Goal: Task Accomplishment & Management: Manage account settings

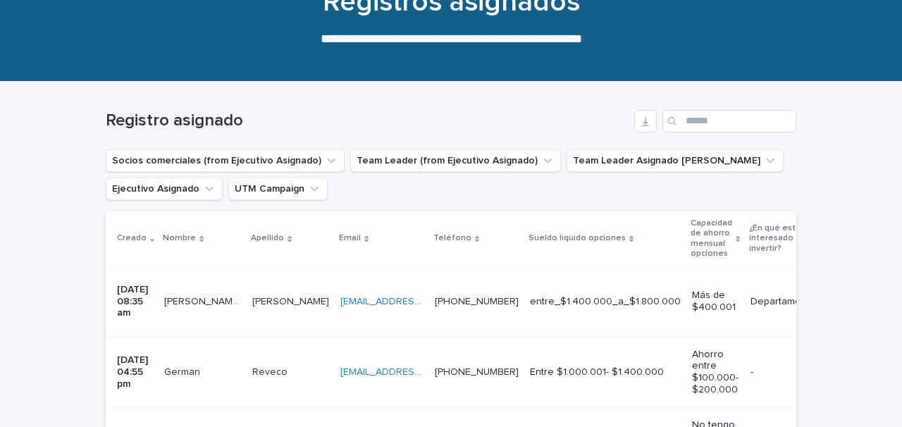
scroll to position [260, 0]
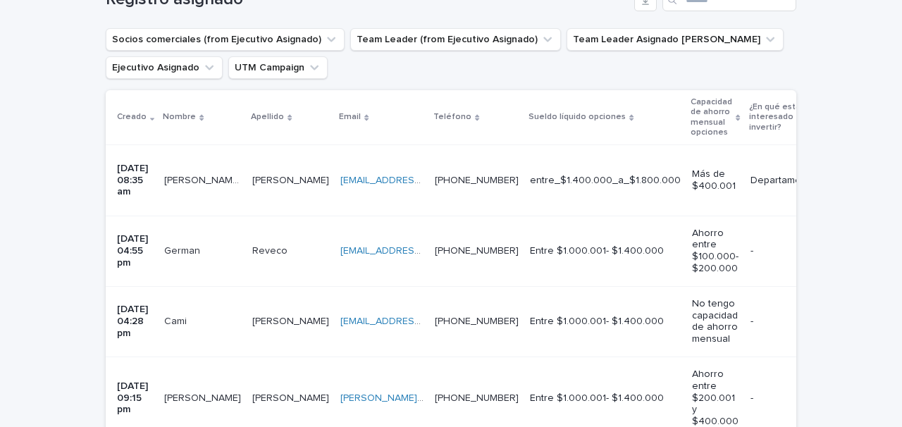
click at [306, 169] on div "[PERSON_NAME]" at bounding box center [290, 180] width 77 height 23
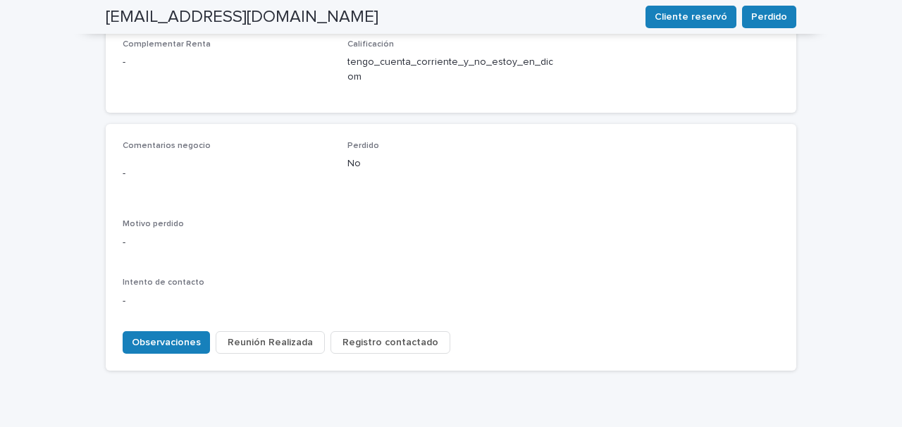
scroll to position [687, 0]
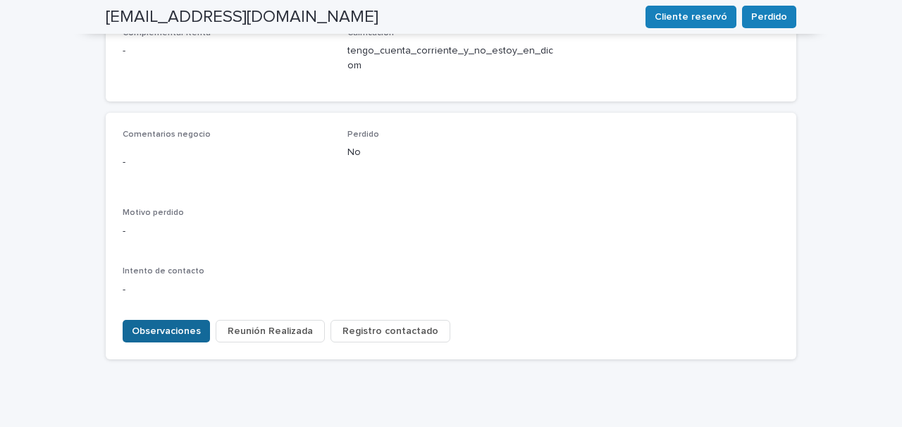
click at [172, 324] on span "Observaciones" at bounding box center [166, 331] width 69 height 14
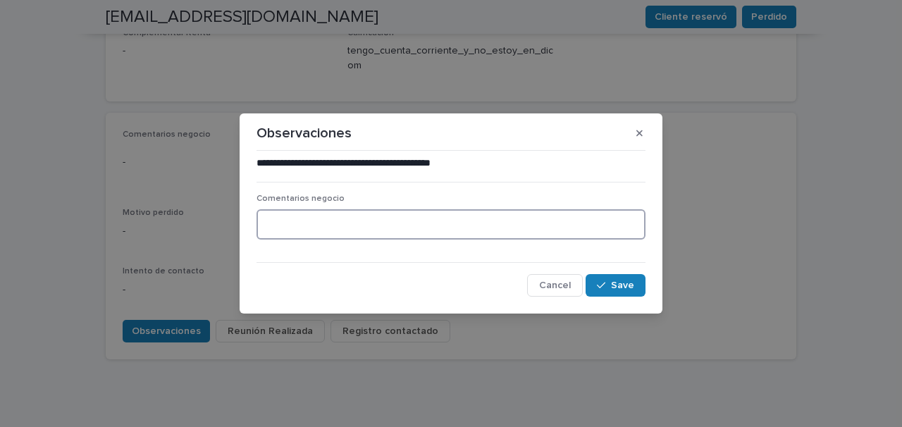
click at [278, 226] on textarea at bounding box center [451, 224] width 389 height 30
click at [555, 293] on button "Cancel" at bounding box center [555, 285] width 56 height 23
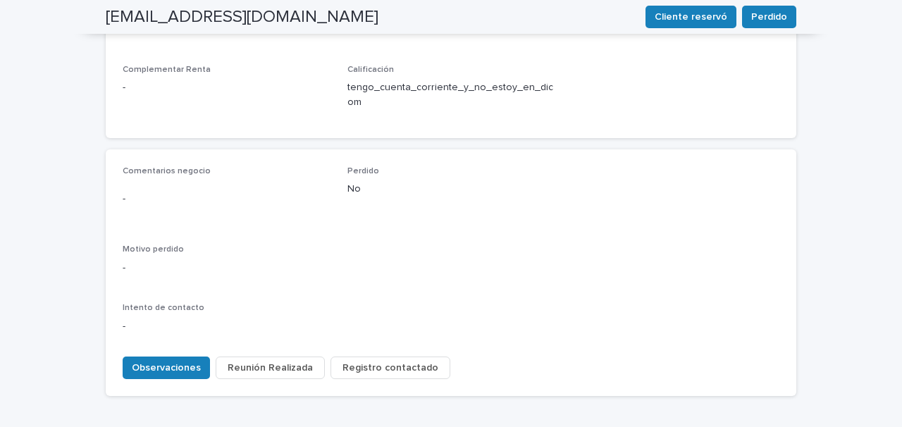
scroll to position [658, 0]
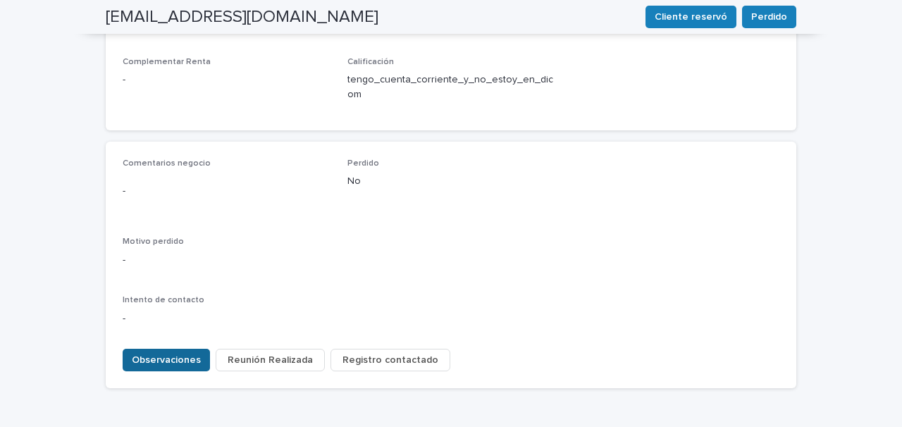
click at [172, 353] on span "Observaciones" at bounding box center [166, 360] width 69 height 14
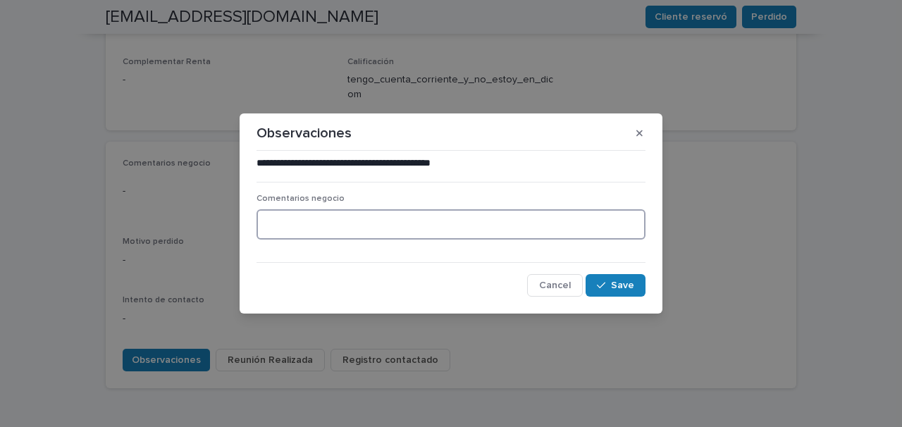
click at [305, 215] on textarea at bounding box center [451, 224] width 389 height 30
type textarea "**********"
click at [613, 284] on span "Save" at bounding box center [622, 286] width 23 height 10
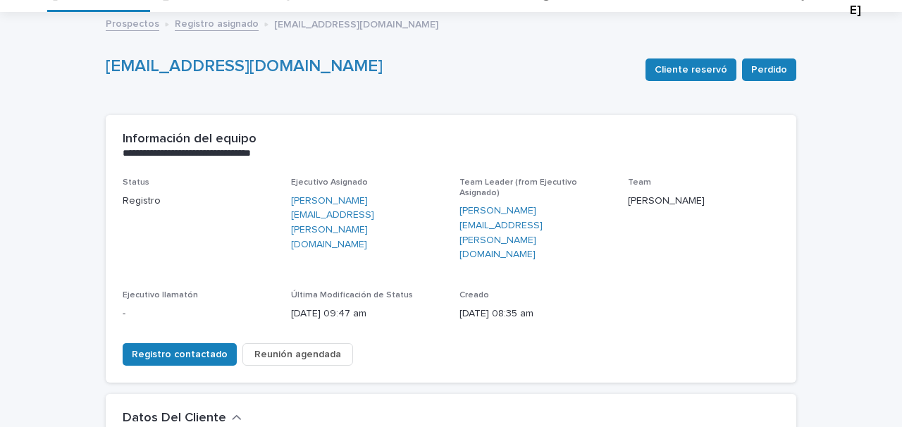
scroll to position [0, 0]
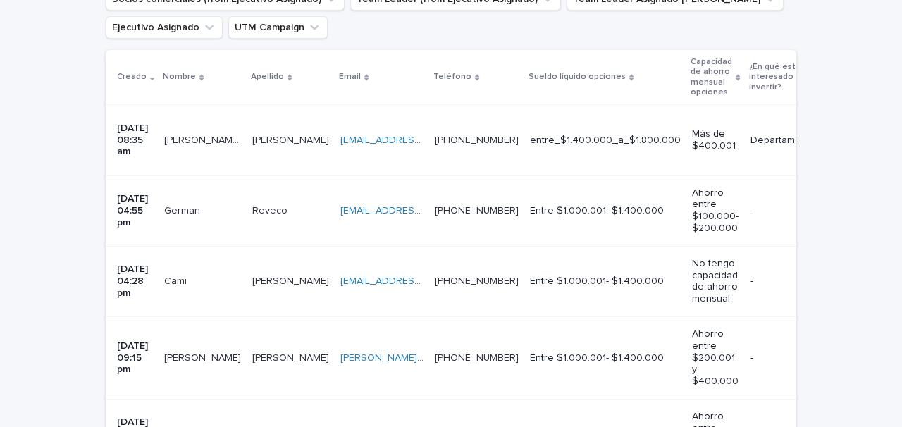
scroll to position [318, 0]
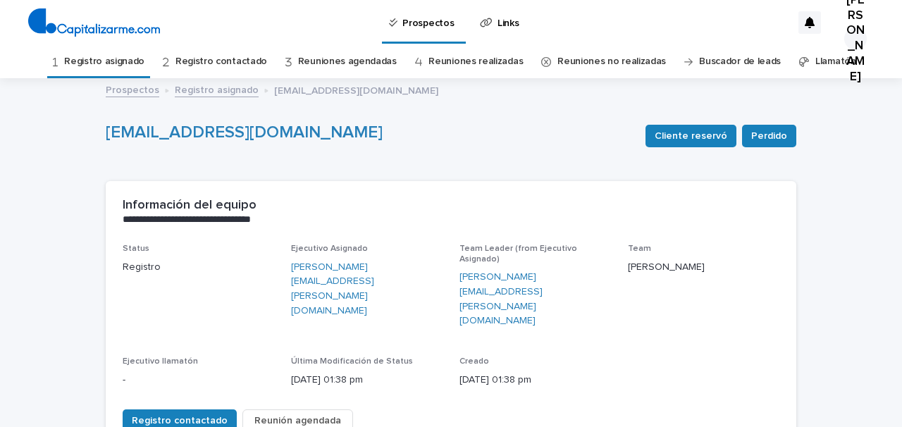
click at [140, 61] on link "Registro asignado" at bounding box center [104, 61] width 80 height 33
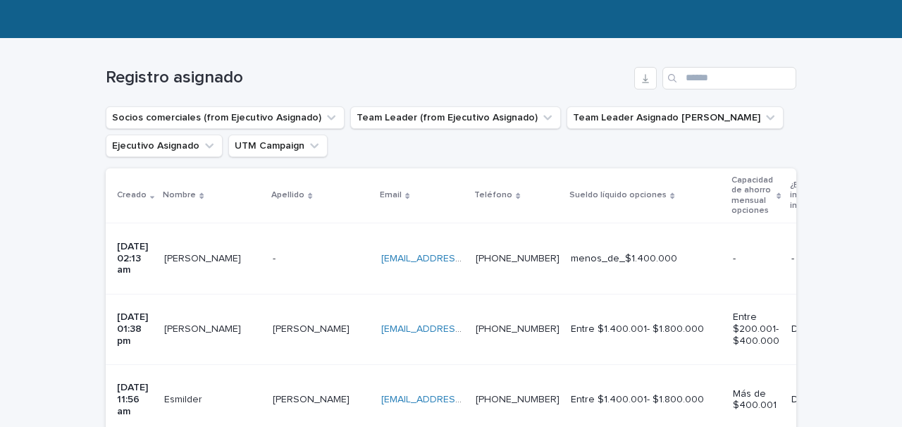
scroll to position [207, 0]
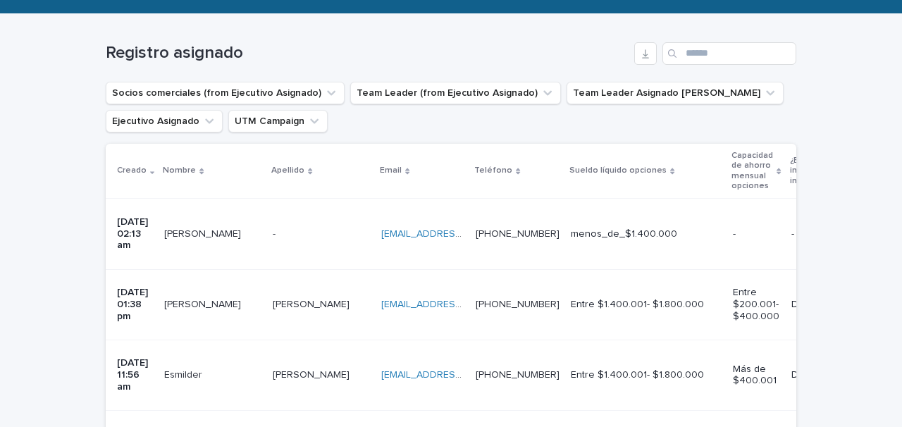
click at [278, 228] on p at bounding box center [321, 234] width 97 height 12
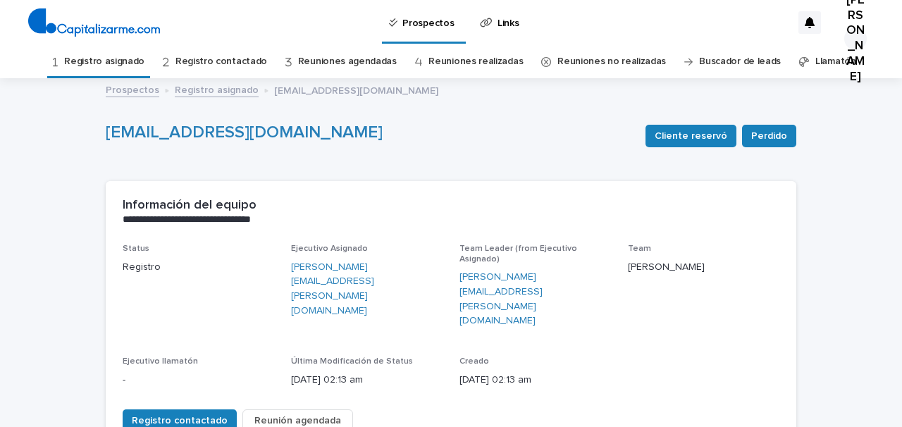
click at [135, 61] on link "Registro asignado" at bounding box center [104, 61] width 80 height 33
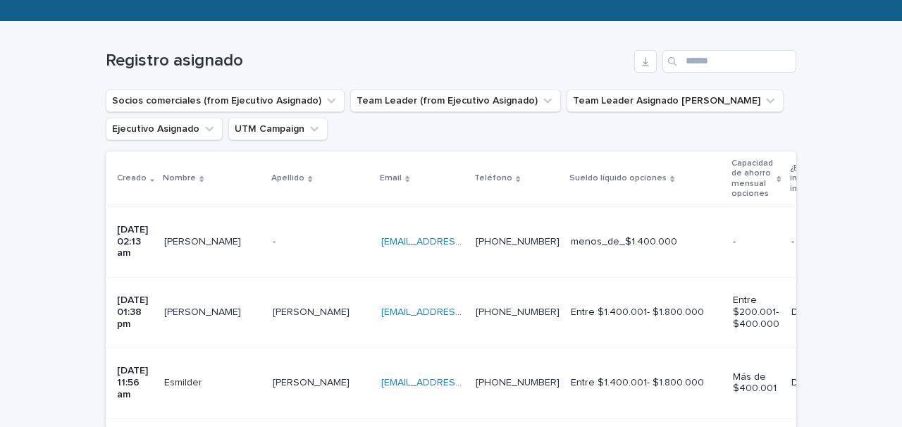
scroll to position [200, 0]
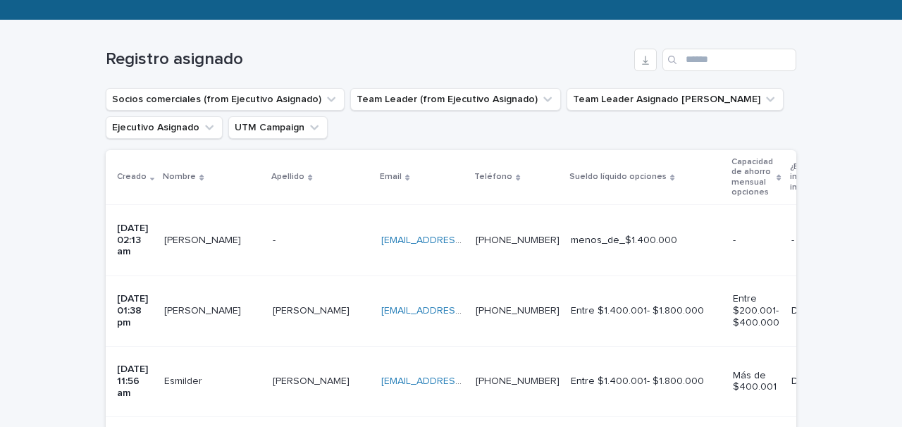
click at [287, 370] on div "[PERSON_NAME]" at bounding box center [321, 381] width 97 height 23
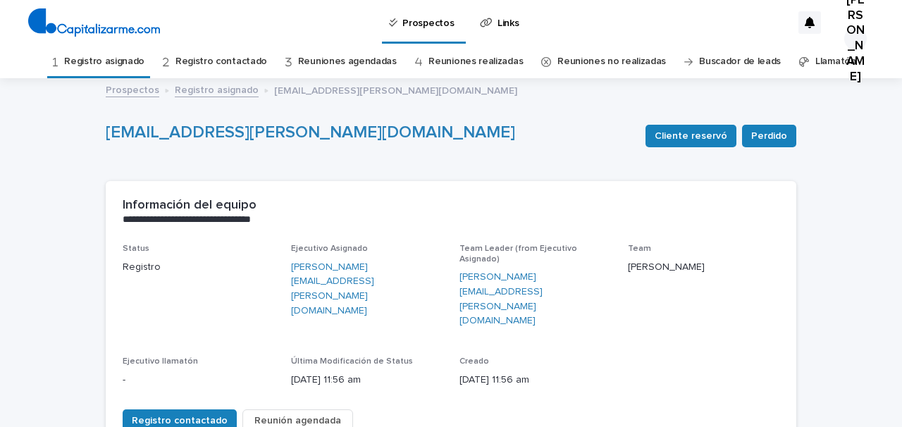
click at [140, 60] on link "Registro asignado" at bounding box center [104, 61] width 80 height 33
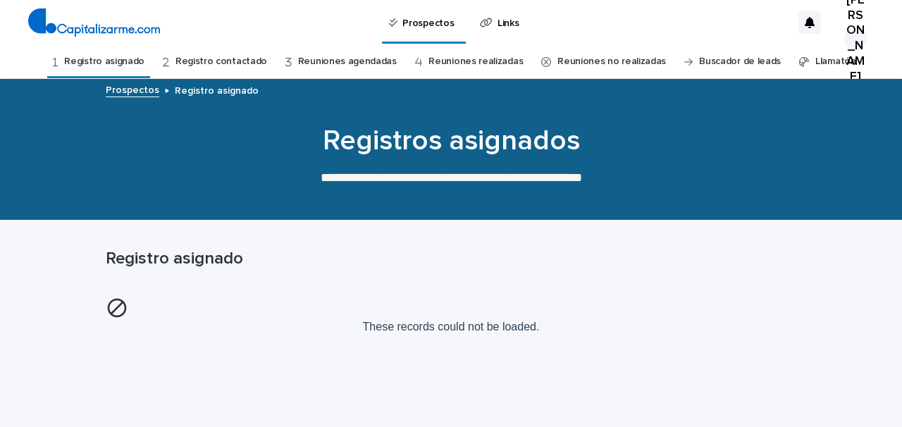
click at [202, 62] on link "Registro contactado" at bounding box center [222, 61] width 92 height 33
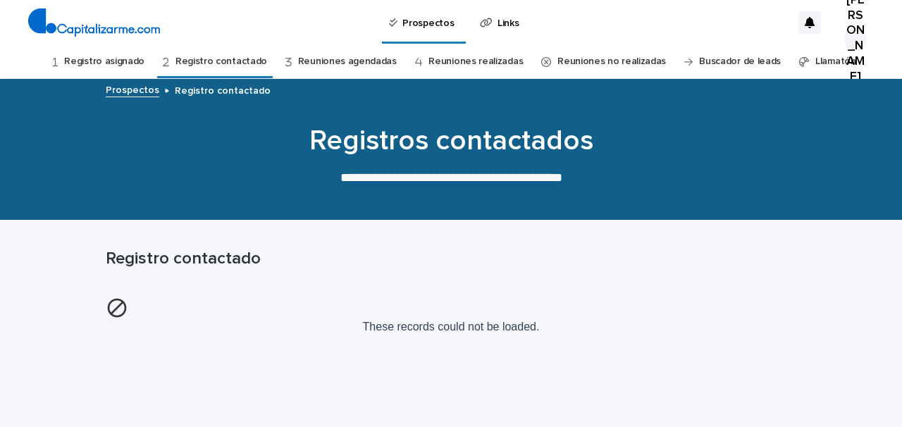
click at [314, 59] on link "Reuniones agendadas" at bounding box center [347, 61] width 99 height 33
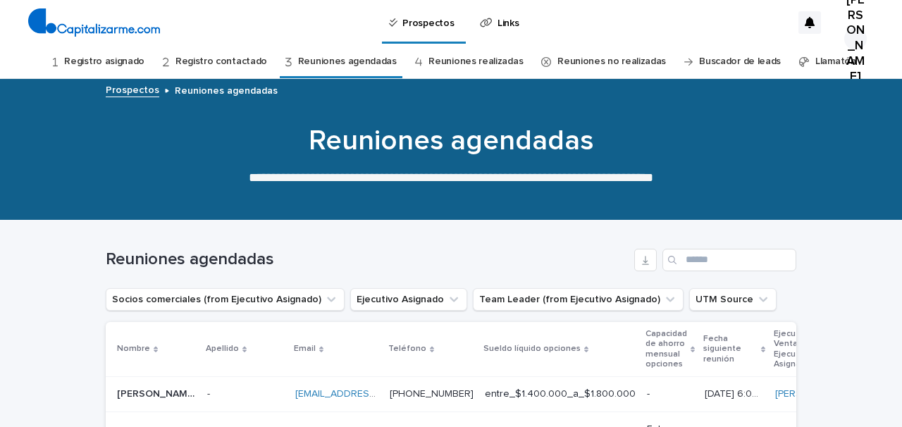
click at [128, 66] on link "Registro asignado" at bounding box center [104, 61] width 80 height 33
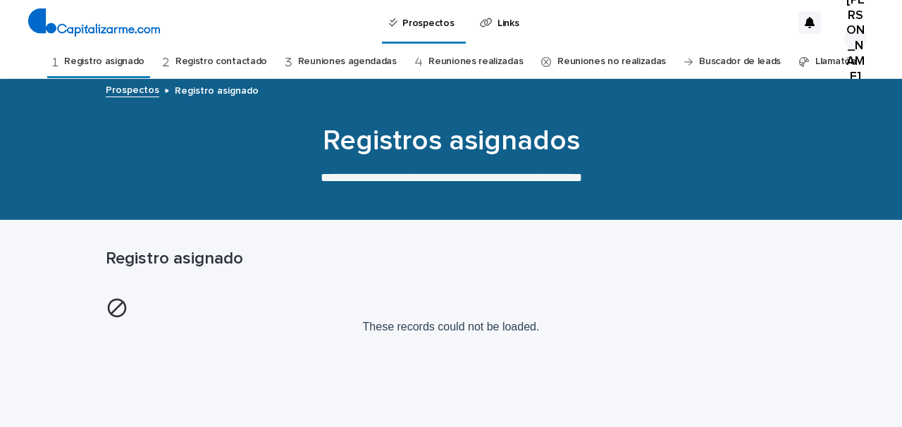
click at [130, 64] on link "Registro asignado" at bounding box center [104, 61] width 80 height 33
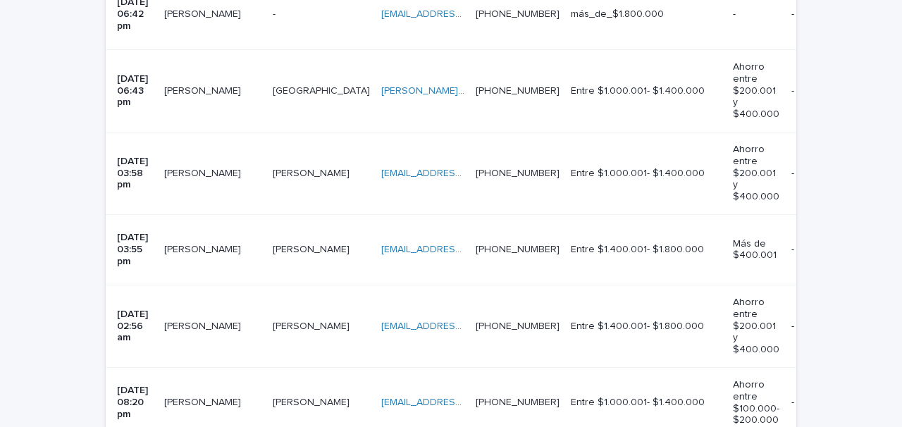
scroll to position [1701, 0]
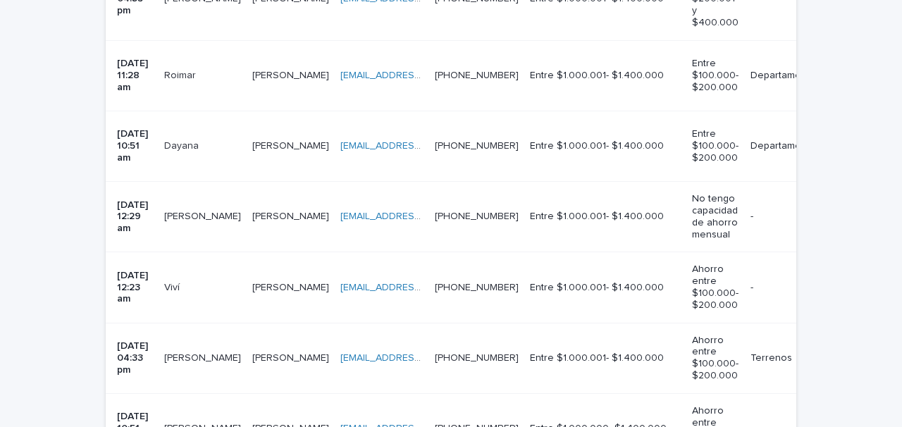
scroll to position [1609, 0]
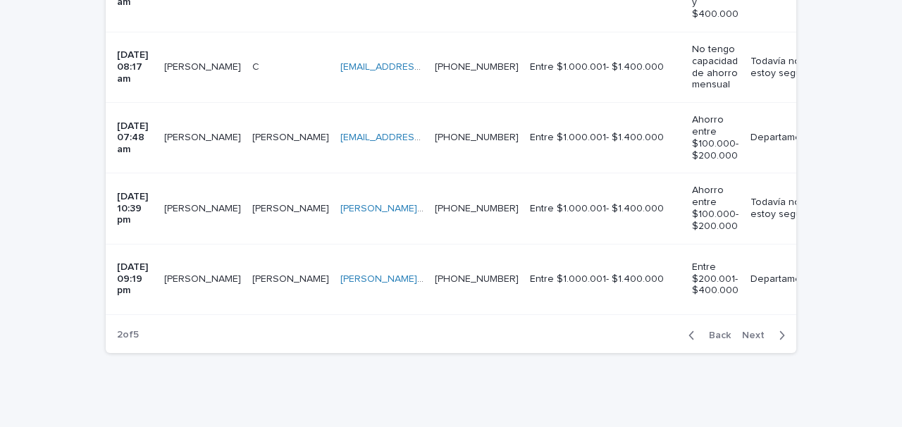
click at [711, 331] on span "Back" at bounding box center [716, 336] width 30 height 10
